Goal: Use online tool/utility: Utilize a website feature to perform a specific function

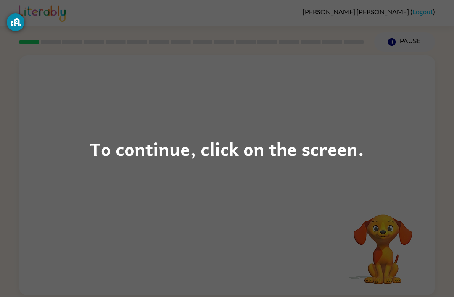
click at [208, 139] on div "To continue, click on the screen." at bounding box center [227, 148] width 274 height 29
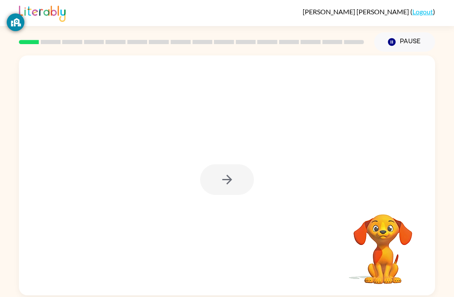
click at [232, 178] on div at bounding box center [227, 179] width 54 height 31
click at [226, 187] on icon "button" at bounding box center [227, 179] width 15 height 15
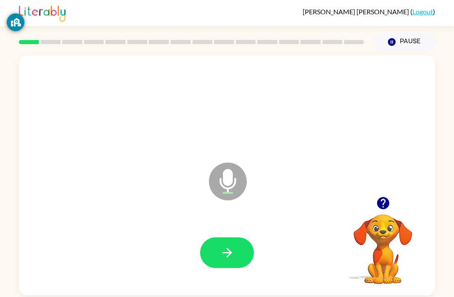
click at [248, 265] on button "button" at bounding box center [227, 252] width 54 height 31
click at [240, 267] on button "button" at bounding box center [227, 252] width 54 height 31
click at [223, 254] on icon "button" at bounding box center [227, 253] width 10 height 10
click at [231, 254] on icon "button" at bounding box center [227, 253] width 10 height 10
click at [222, 259] on icon "button" at bounding box center [227, 252] width 15 height 15
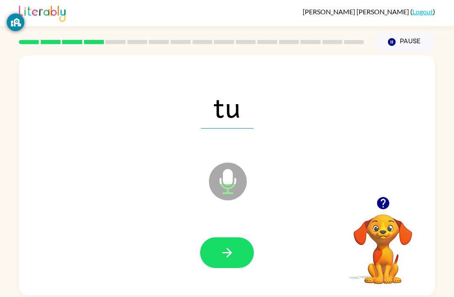
click at [215, 268] on button "button" at bounding box center [227, 252] width 54 height 31
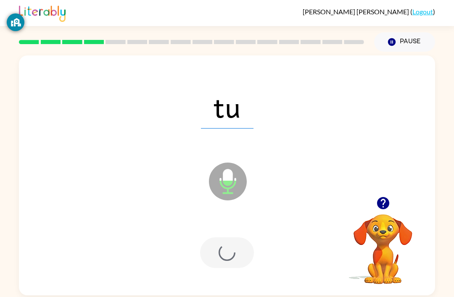
click at [226, 255] on div at bounding box center [227, 252] width 54 height 31
click at [222, 202] on icon "Loader Your response is being sent to our graders" at bounding box center [228, 181] width 50 height 50
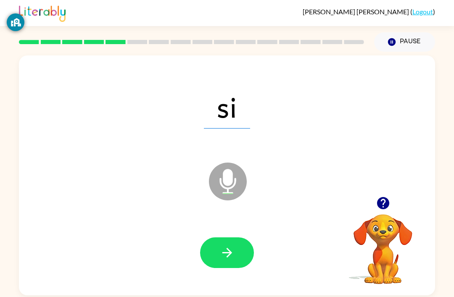
click at [225, 249] on icon "button" at bounding box center [227, 252] width 15 height 15
click at [224, 258] on icon "button" at bounding box center [227, 252] width 15 height 15
